Goal: Information Seeking & Learning: Learn about a topic

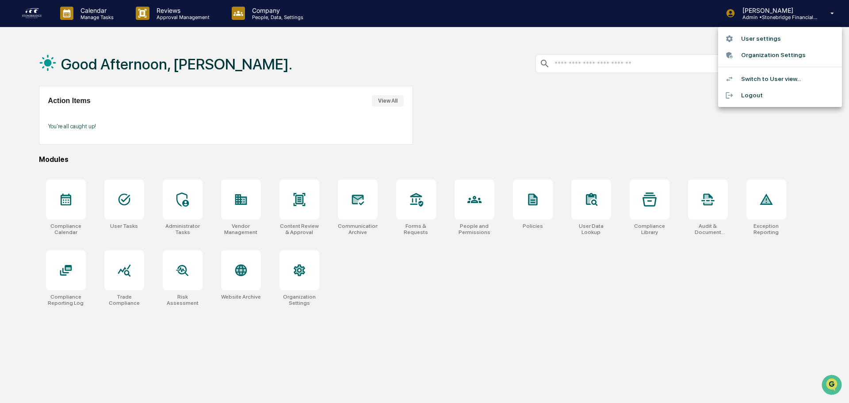
click at [30, 10] on div at bounding box center [424, 201] width 849 height 403
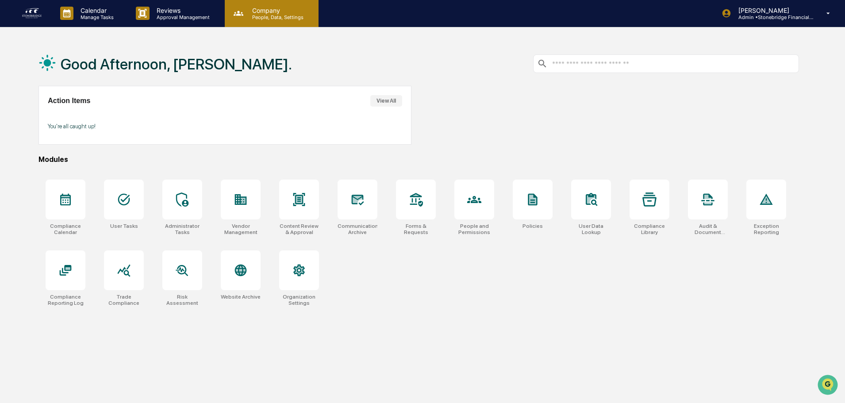
click at [268, 11] on p "Company" at bounding box center [276, 11] width 63 height 8
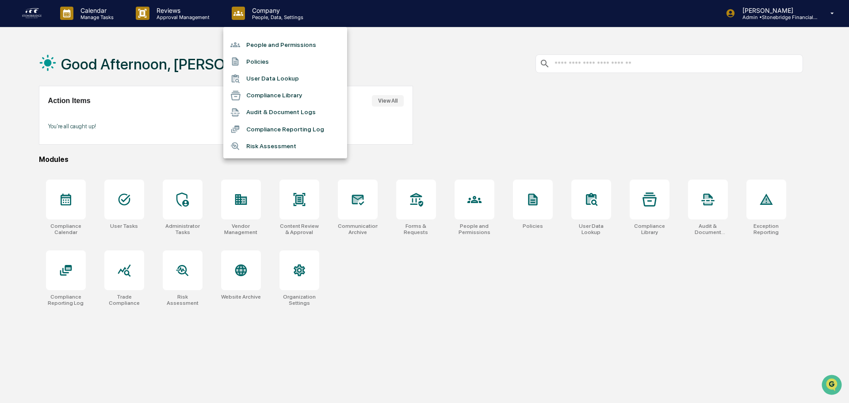
click at [271, 43] on li "People and Permissions" at bounding box center [285, 44] width 124 height 17
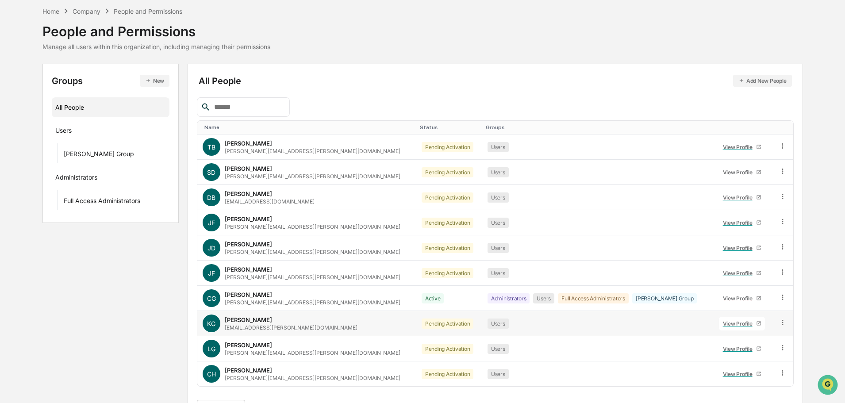
scroll to position [59, 0]
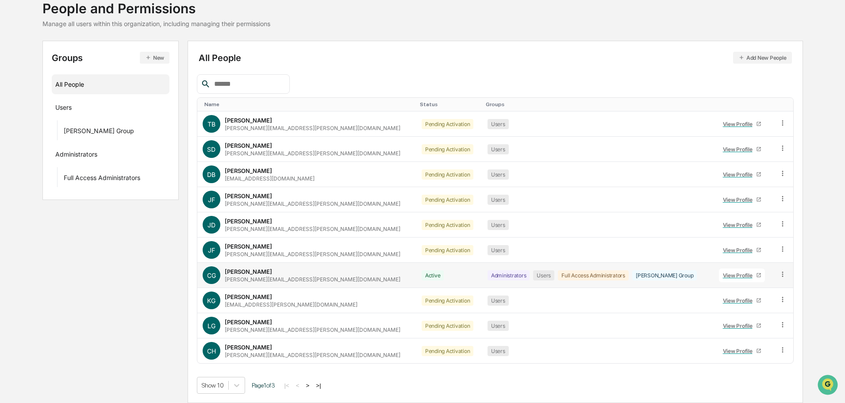
click at [737, 275] on div "View Profile" at bounding box center [739, 275] width 33 height 7
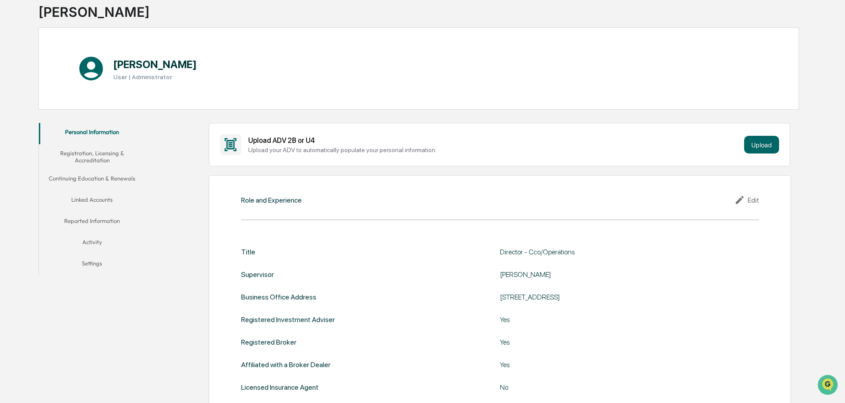
click at [112, 217] on button "Reported Information" at bounding box center [92, 222] width 106 height 21
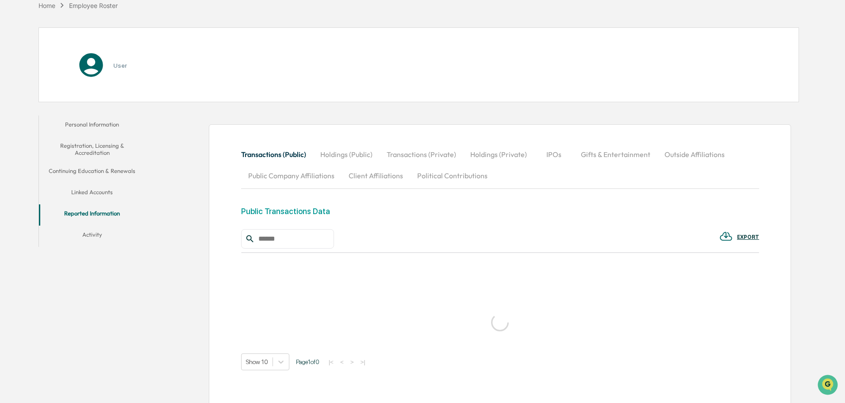
click at [111, 235] on button "Activity" at bounding box center [92, 236] width 106 height 21
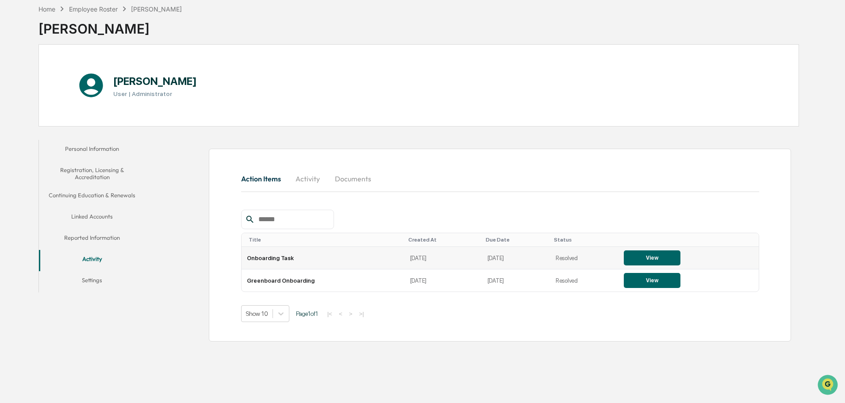
click at [646, 262] on button "View" at bounding box center [651, 257] width 57 height 15
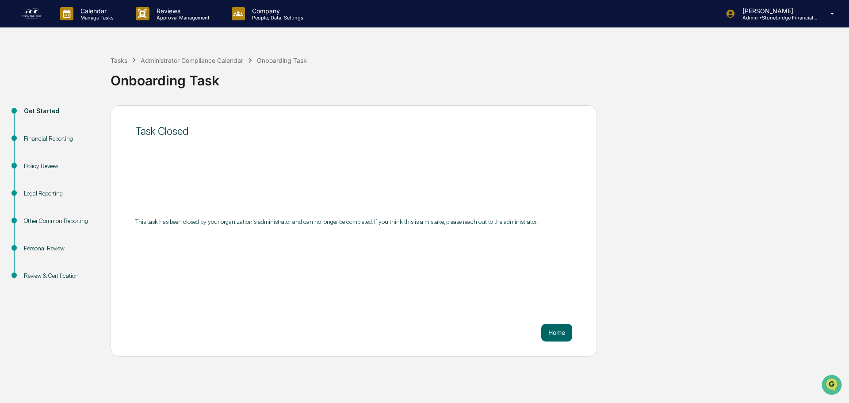
click at [80, 279] on div "Review & Certification" at bounding box center [60, 275] width 73 height 9
click at [62, 270] on div "Personal Review" at bounding box center [60, 258] width 87 height 27
click at [62, 243] on div "Other Common Reporting" at bounding box center [60, 231] width 87 height 27
click at [59, 208] on div "Legal Reporting" at bounding box center [60, 203] width 87 height 27
click at [46, 125] on div "Get Started" at bounding box center [60, 121] width 87 height 27
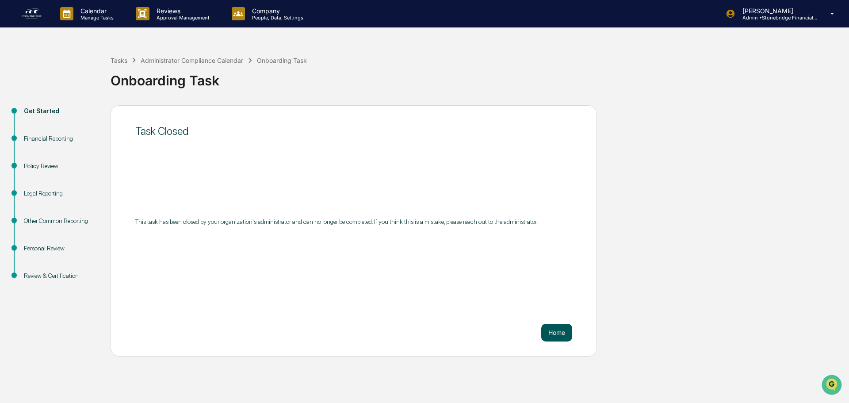
click at [556, 338] on button "Home" at bounding box center [556, 333] width 31 height 18
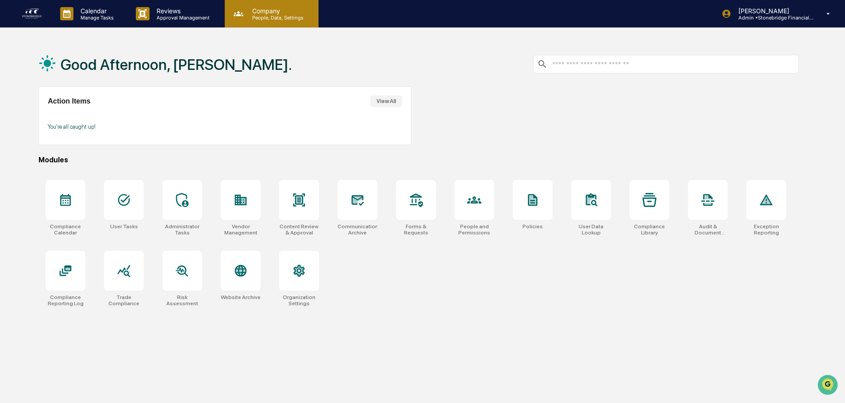
click at [255, 10] on p "Company" at bounding box center [276, 11] width 63 height 8
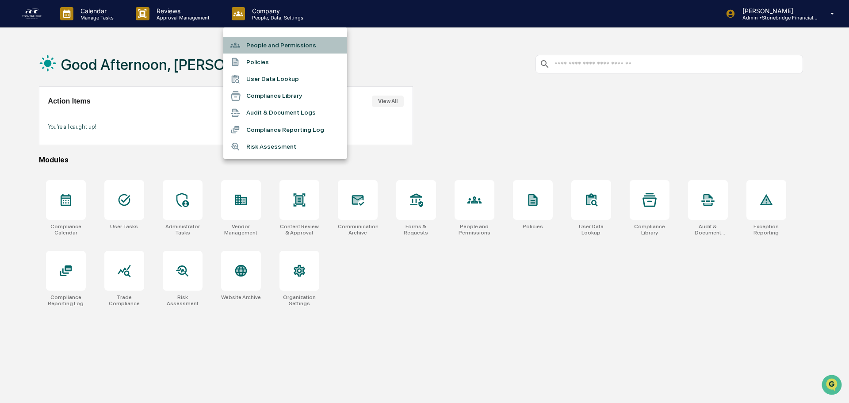
click at [272, 52] on li "People and Permissions" at bounding box center [285, 45] width 124 height 17
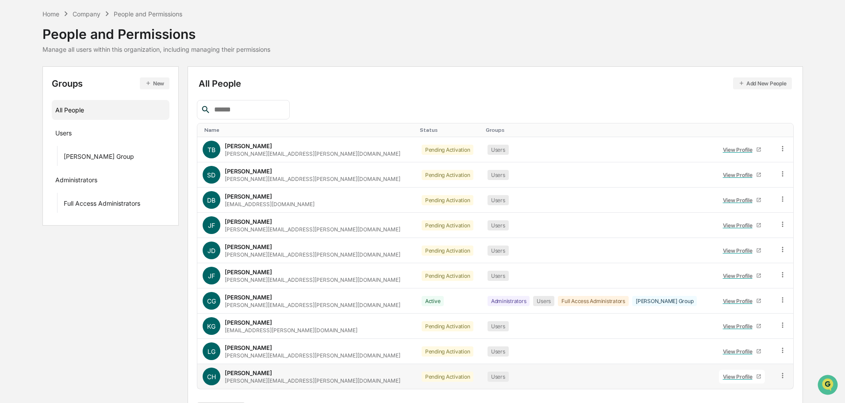
scroll to position [59, 0]
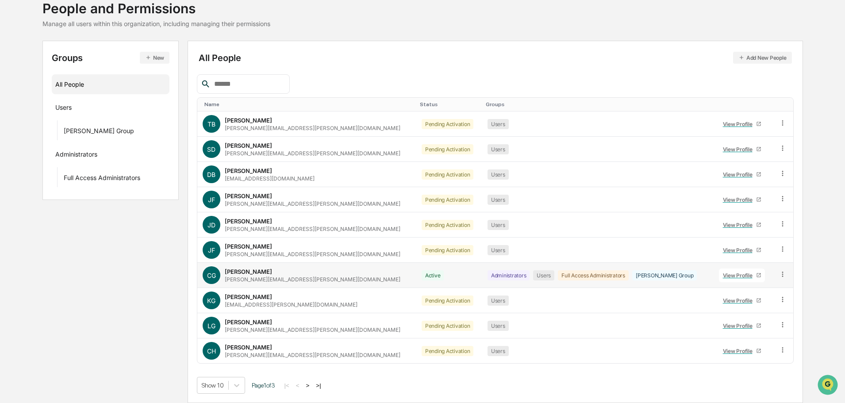
click at [723, 276] on div "View Profile" at bounding box center [739, 275] width 33 height 7
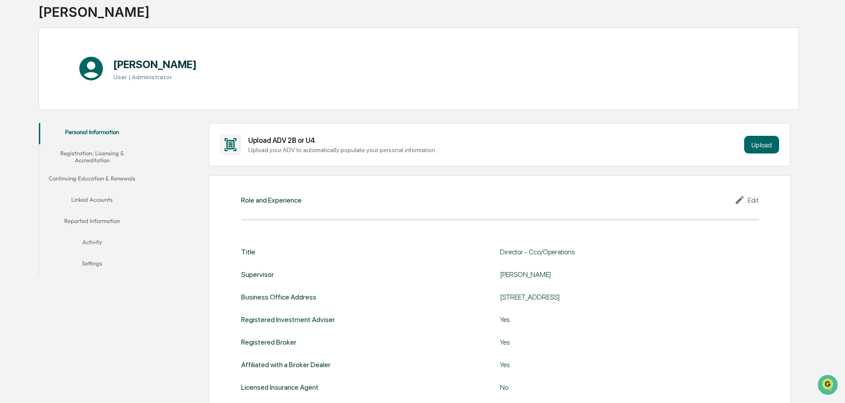
click at [98, 239] on button "Activity" at bounding box center [92, 243] width 106 height 21
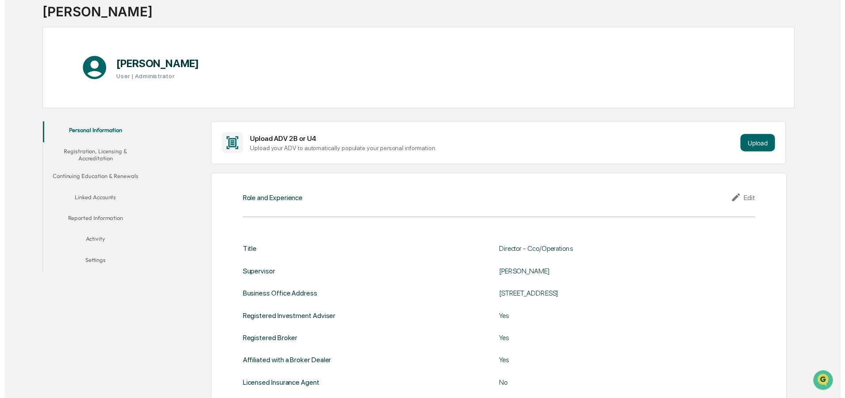
scroll to position [42, 0]
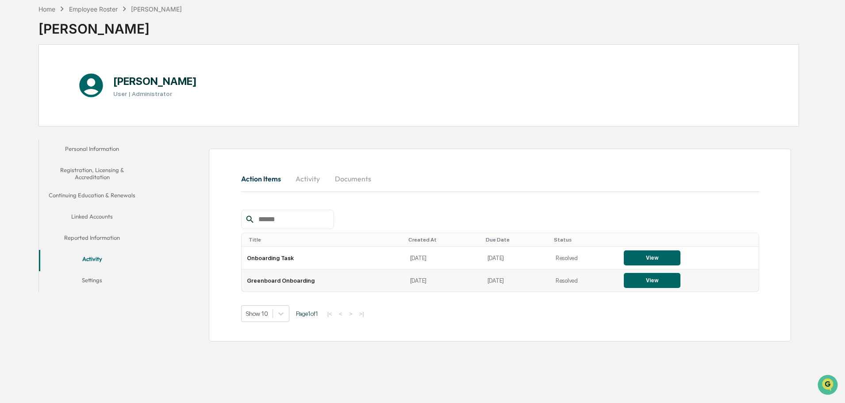
click at [664, 281] on button "View" at bounding box center [651, 280] width 57 height 15
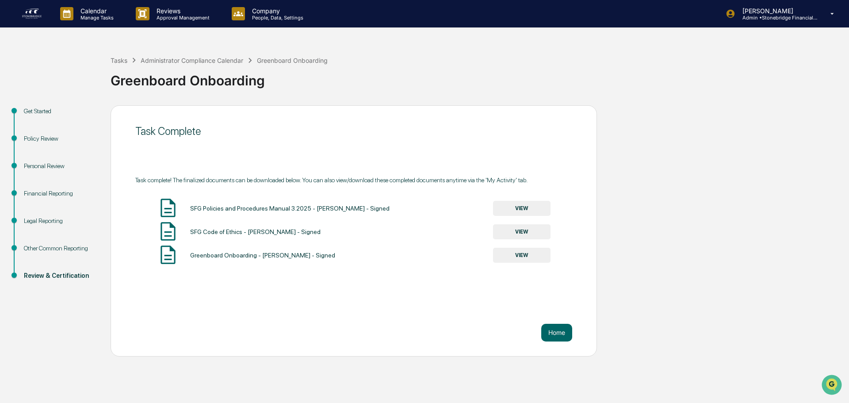
click at [58, 245] on div "Other Common Reporting" at bounding box center [60, 248] width 73 height 9
click at [522, 253] on button "VIEW" at bounding box center [521, 255] width 57 height 15
